Goal: Transaction & Acquisition: Subscribe to service/newsletter

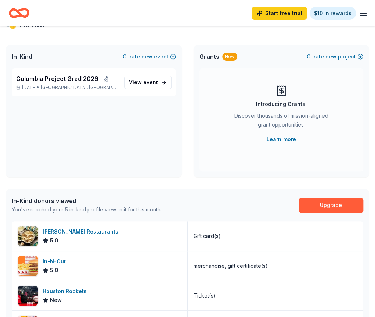
scroll to position [23, 0]
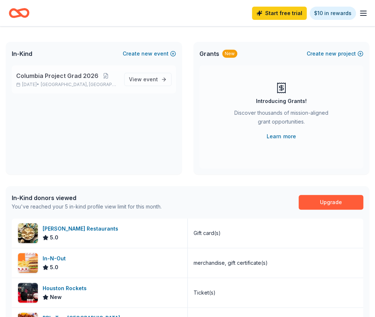
click at [73, 80] on span "Columbia Project Grad 2026" at bounding box center [57, 75] width 82 height 9
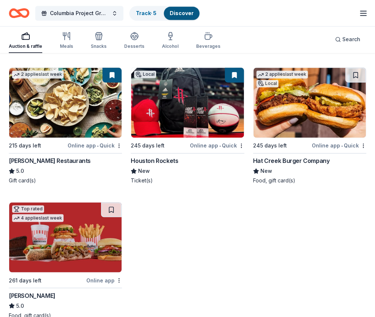
scroll to position [350, 0]
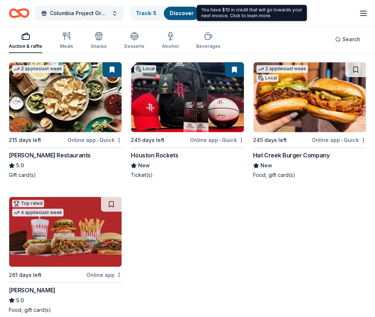
click at [0, 0] on link "$10 in rewards" at bounding box center [0, 0] width 0 height 0
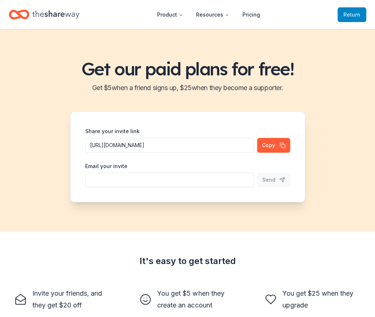
click at [0, 0] on span "to TheShareWay" at bounding box center [0, 0] width 0 height 0
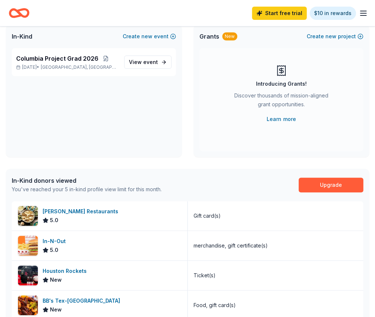
scroll to position [35, 0]
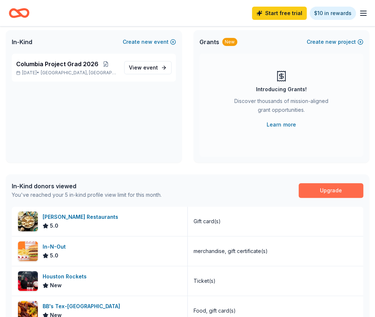
click at [326, 197] on link "Upgrade" at bounding box center [331, 190] width 65 height 15
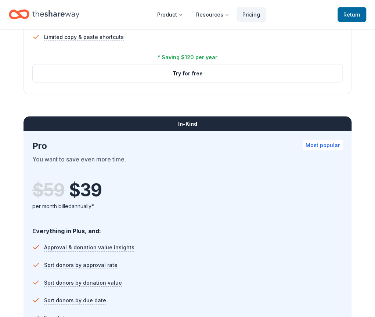
scroll to position [581, 0]
